Goal: Task Accomplishment & Management: Complete application form

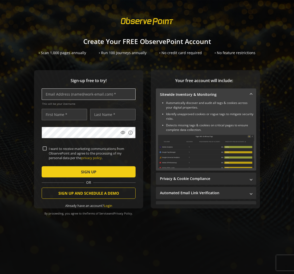
click at [83, 94] on input "text" at bounding box center [89, 93] width 94 height 11
type input "[EMAIL_ADDRESS][DOMAIN_NAME]"
click at [59, 112] on input "text" at bounding box center [64, 114] width 45 height 11
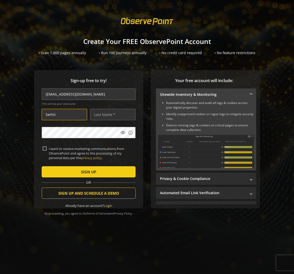
type input "Serhii"
click at [104, 120] on form "[EMAIL_ADDRESS][DOMAIN_NAME] This will be your Username Serhii visibility info …" at bounding box center [89, 147] width 94 height 119
click at [110, 117] on input "text" at bounding box center [112, 114] width 45 height 11
type input "N"
type input "M"
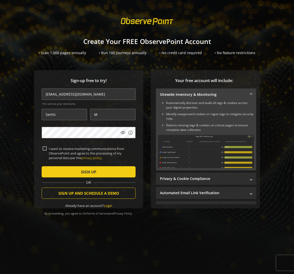
click at [45, 148] on input "I want to receive marketing communications from ObservePoint and agree to the p…" at bounding box center [45, 148] width 4 height 4
checkbox input "false"
click at [113, 171] on span "submit" at bounding box center [89, 172] width 94 height 12
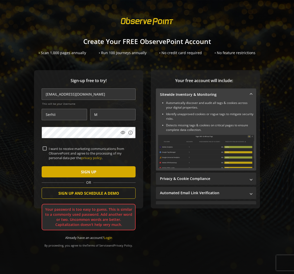
click at [78, 170] on span "submit" at bounding box center [89, 172] width 94 height 12
click at [74, 170] on span "submit" at bounding box center [89, 172] width 94 height 12
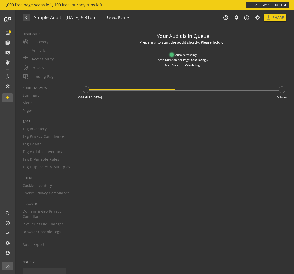
type textarea "Notes can include: -a description of what this audit is validating -changes in …"
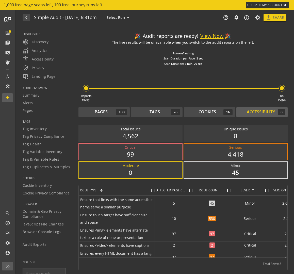
click at [210, 35] on button "View Now" at bounding box center [211, 36] width 23 height 7
